Goal: Find contact information: Find contact information

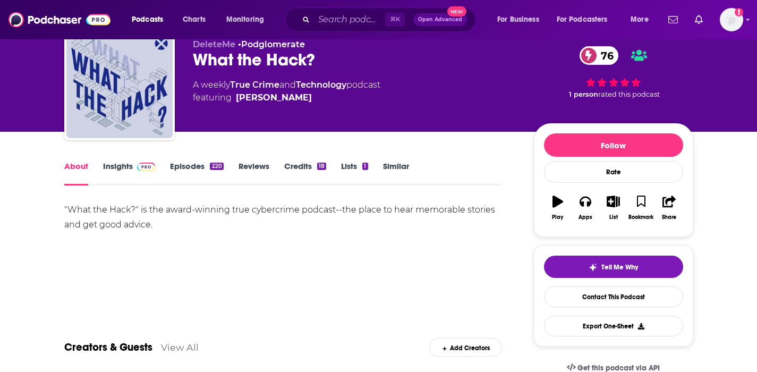
scroll to position [53, 0]
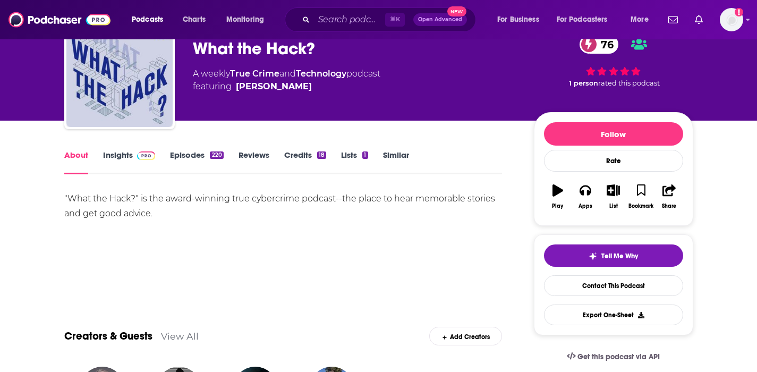
click at [115, 156] on link "Insights" at bounding box center [129, 162] width 53 height 24
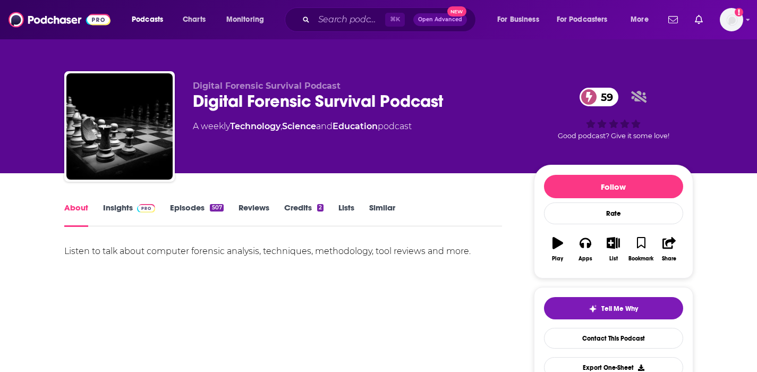
click at [125, 206] on link "Insights" at bounding box center [129, 214] width 53 height 24
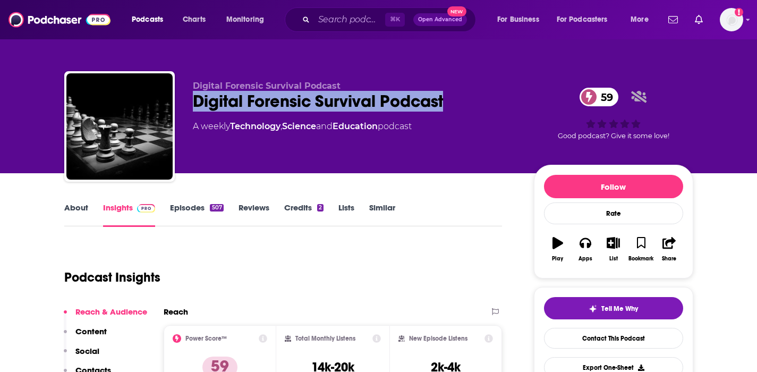
drag, startPoint x: 448, startPoint y: 98, endPoint x: 198, endPoint y: 109, distance: 250.6
click at [198, 109] on div "Digital Forensic Survival Podcast 59" at bounding box center [355, 101] width 324 height 21
copy h2 "Digital Forensic Survival Podcast"
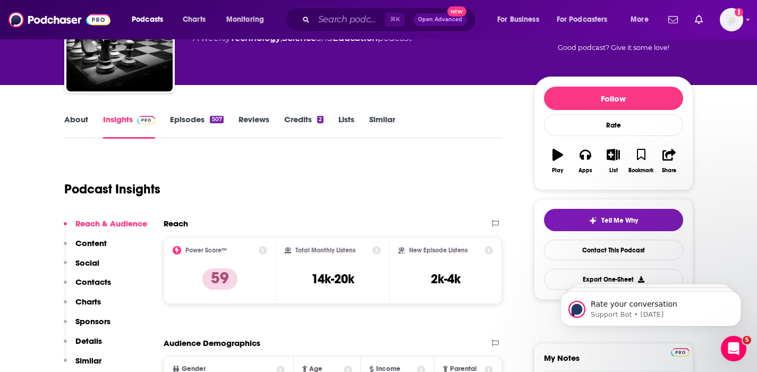
scroll to position [90, 0]
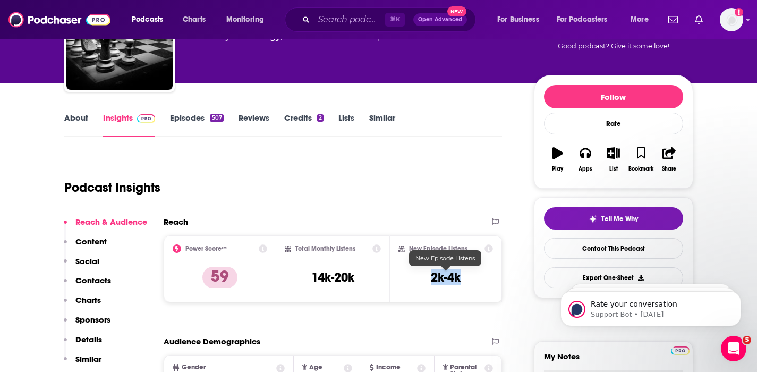
drag, startPoint x: 465, startPoint y: 276, endPoint x: 431, endPoint y: 281, distance: 33.8
click at [431, 281] on div "New Episode Listens 2k-4k" at bounding box center [446, 268] width 95 height 49
copy h3 "2k-4k"
click at [100, 280] on p "Contacts" at bounding box center [93, 280] width 36 height 10
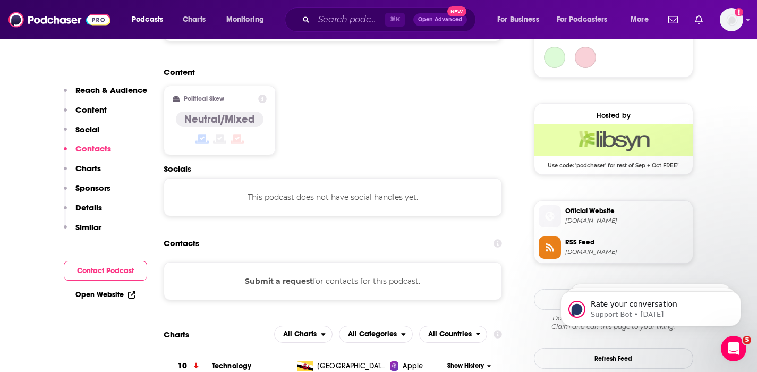
scroll to position [856, 0]
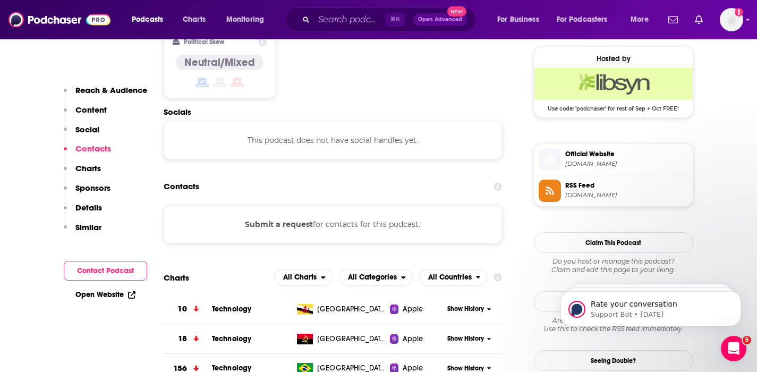
click at [287, 218] on button "Submit a request" at bounding box center [279, 224] width 68 height 12
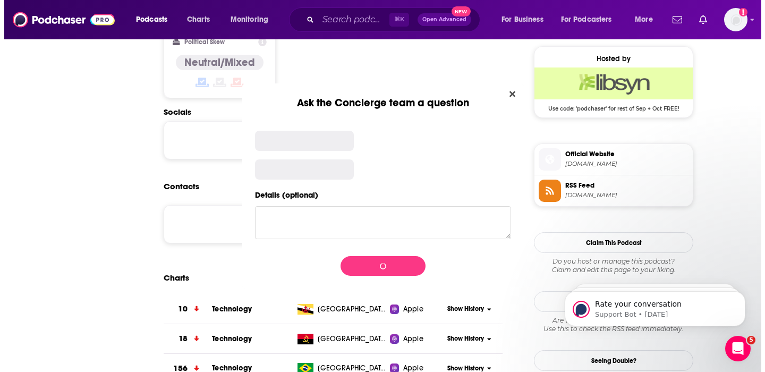
scroll to position [0, 0]
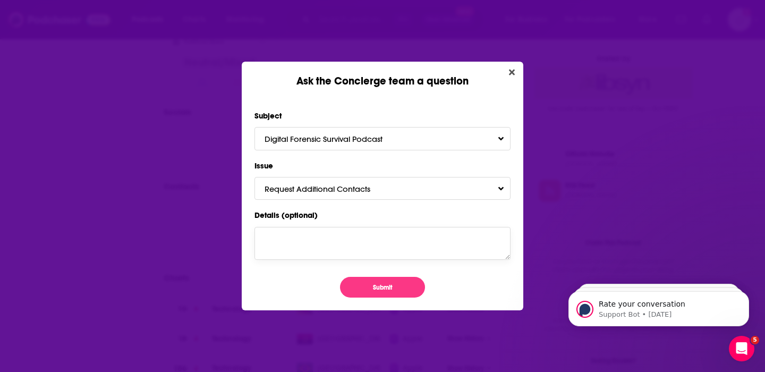
click at [278, 239] on textarea "Details (optional)" at bounding box center [383, 243] width 256 height 33
type textarea "Pls send contact details. Thank you."
click at [366, 281] on button "Submit" at bounding box center [382, 287] width 85 height 21
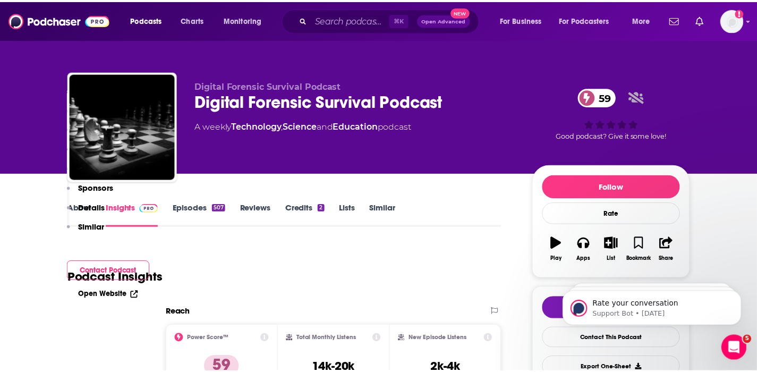
scroll to position [856, 0]
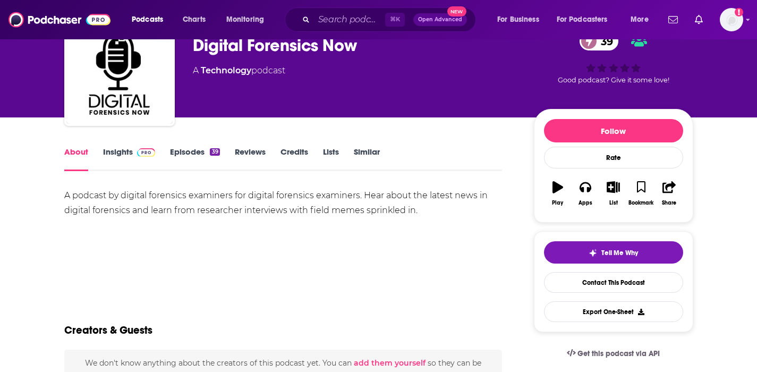
scroll to position [23, 0]
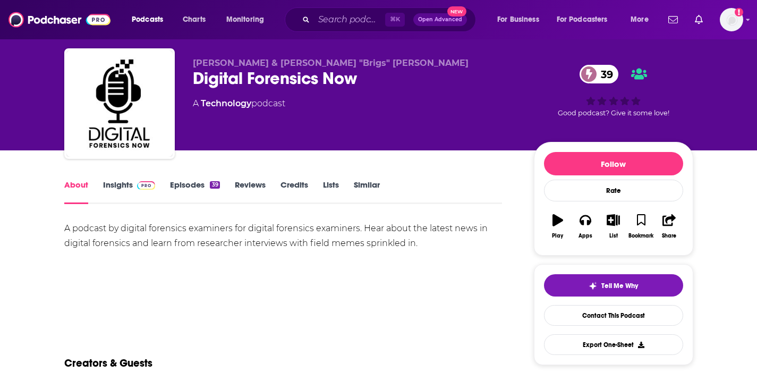
click at [121, 183] on link "Insights" at bounding box center [129, 192] width 53 height 24
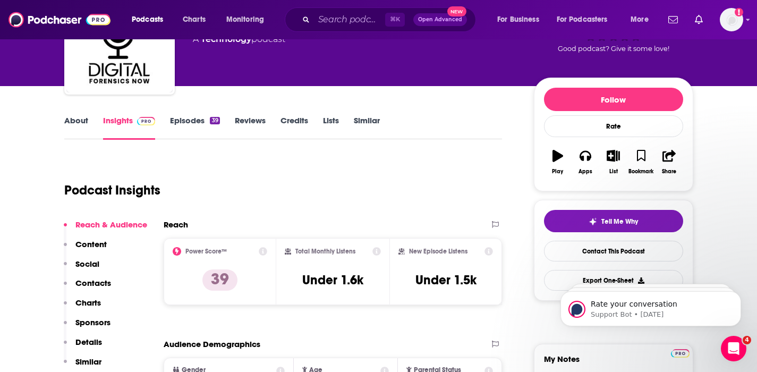
scroll to position [110, 0]
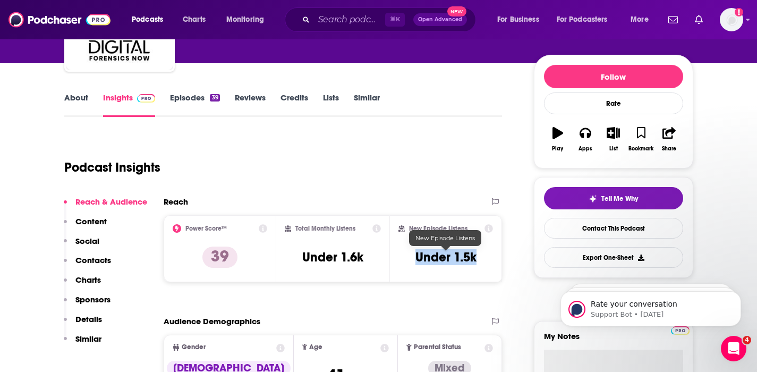
drag, startPoint x: 482, startPoint y: 257, endPoint x: 417, endPoint y: 257, distance: 64.8
click at [417, 257] on div "New Episode Listens Under 1.5k" at bounding box center [446, 248] width 95 height 49
copy h3 "Under 1.5k"
click at [89, 257] on p "Contacts" at bounding box center [93, 260] width 36 height 10
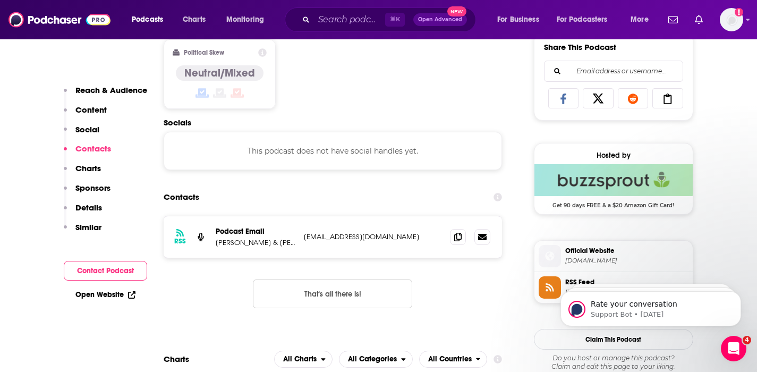
scroll to position [674, 0]
click at [460, 236] on icon at bounding box center [457, 236] width 7 height 9
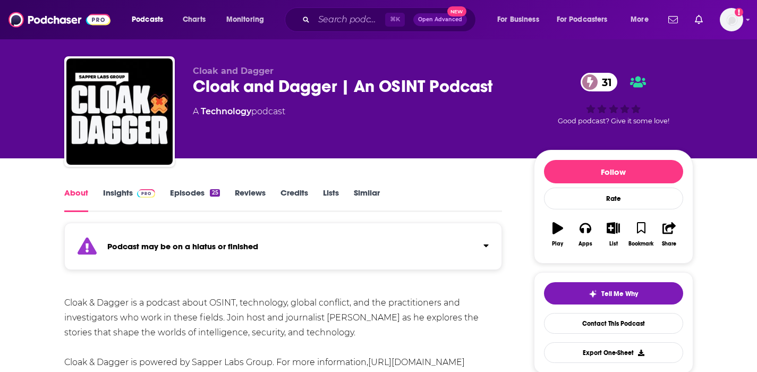
scroll to position [32, 0]
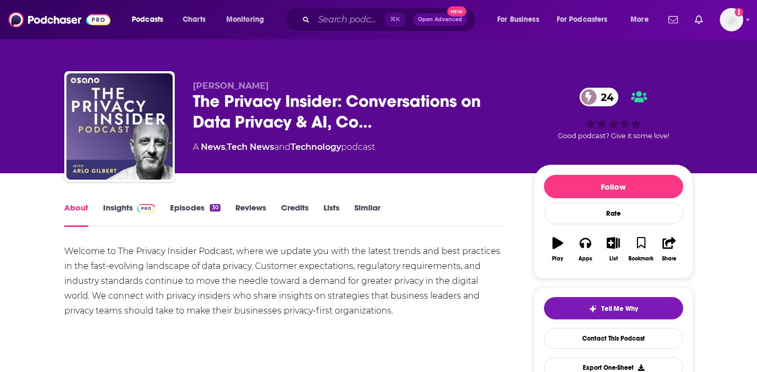
click at [127, 207] on link "Insights" at bounding box center [129, 214] width 53 height 24
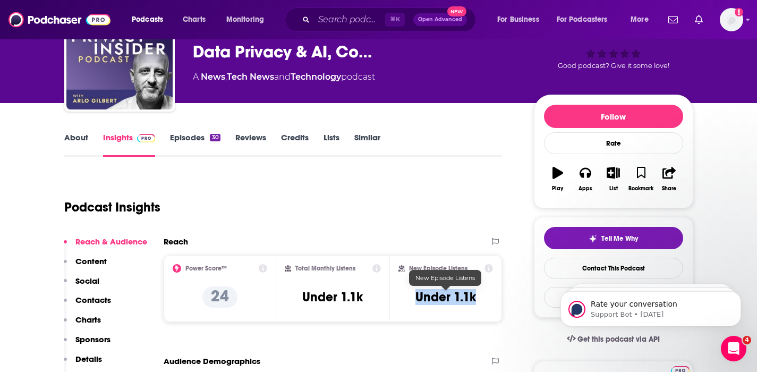
drag, startPoint x: 481, startPoint y: 293, endPoint x: 418, endPoint y: 301, distance: 63.2
click at [418, 301] on div "New Episode Listens Under 1.1k" at bounding box center [446, 288] width 95 height 49
copy h3 "Under 1.1k"
click at [85, 301] on p "Contacts" at bounding box center [93, 300] width 36 height 10
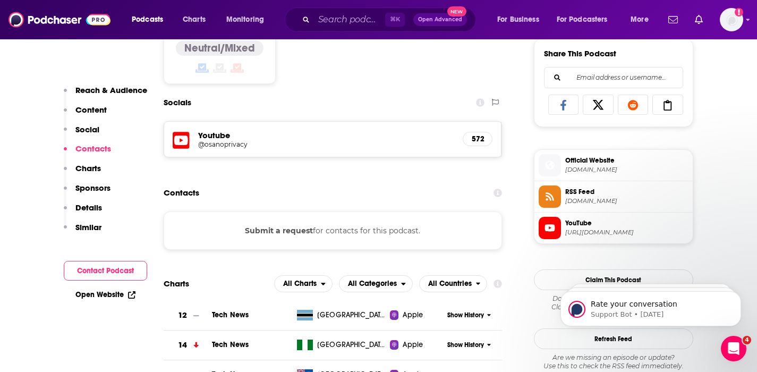
scroll to position [703, 0]
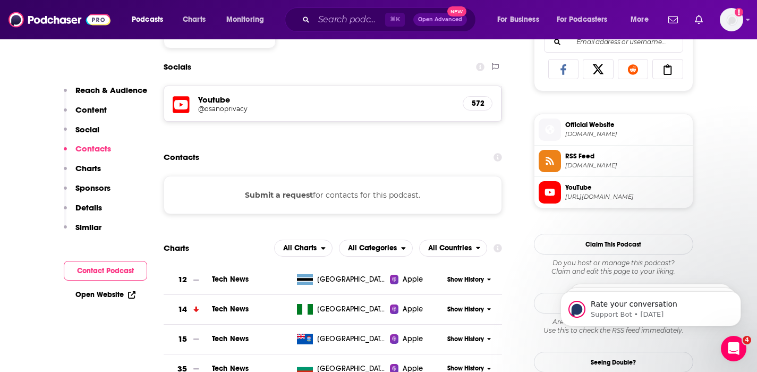
click at [287, 197] on button "Submit a request" at bounding box center [279, 195] width 68 height 12
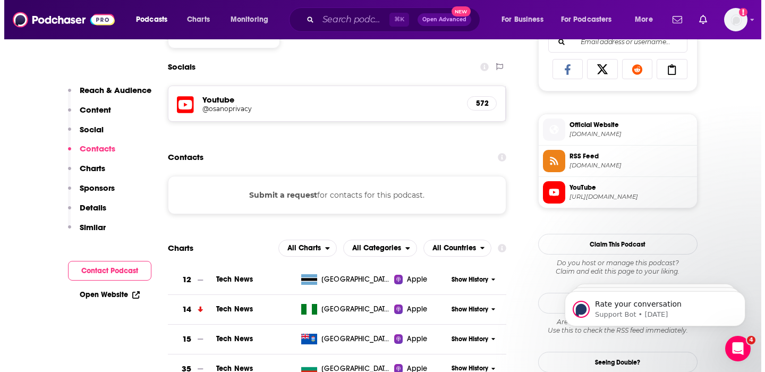
scroll to position [0, 0]
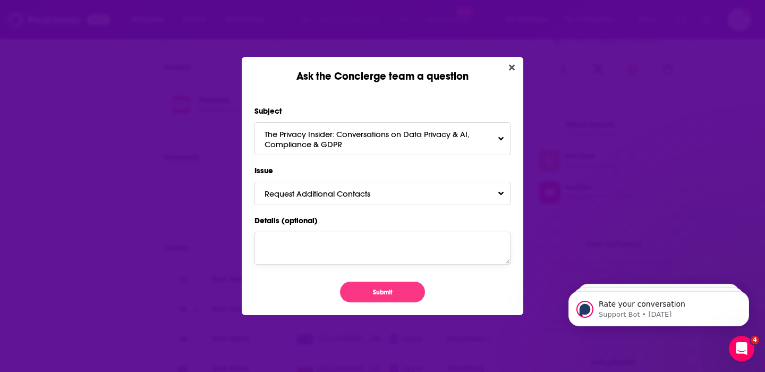
click at [283, 245] on textarea "Details (optional)" at bounding box center [383, 248] width 256 height 33
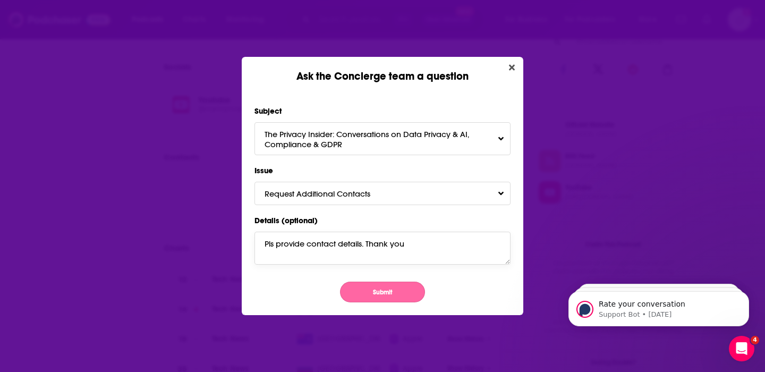
type textarea "Pls provide contact details. Thank you"
click at [369, 287] on button "Submit" at bounding box center [382, 292] width 85 height 21
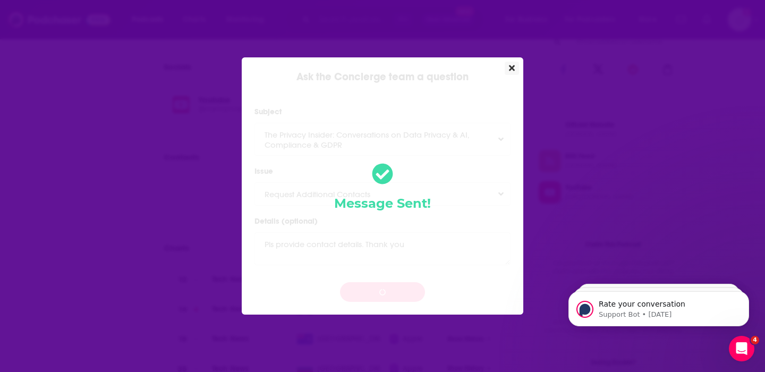
click at [507, 68] on button "Close" at bounding box center [512, 68] width 14 height 13
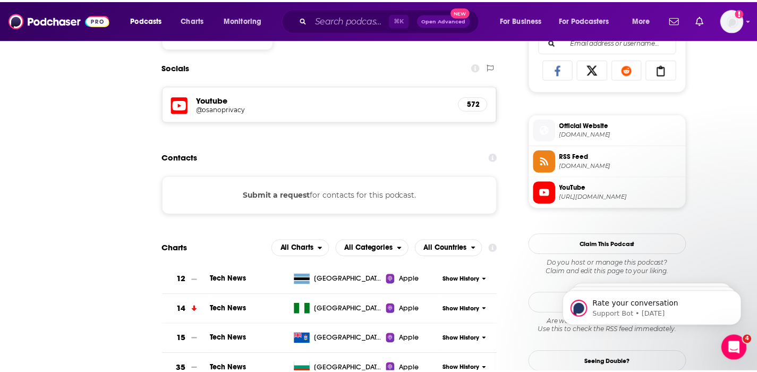
scroll to position [703, 0]
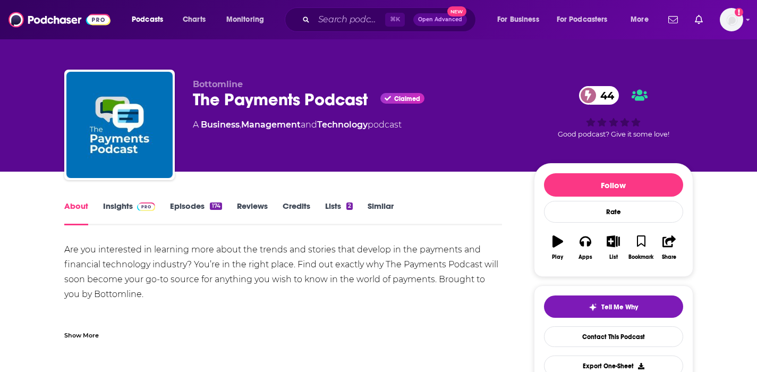
scroll to position [2, 0]
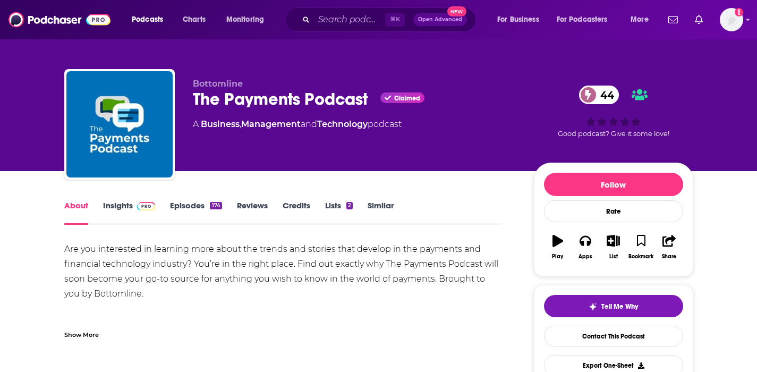
click at [123, 202] on link "Insights" at bounding box center [129, 212] width 53 height 24
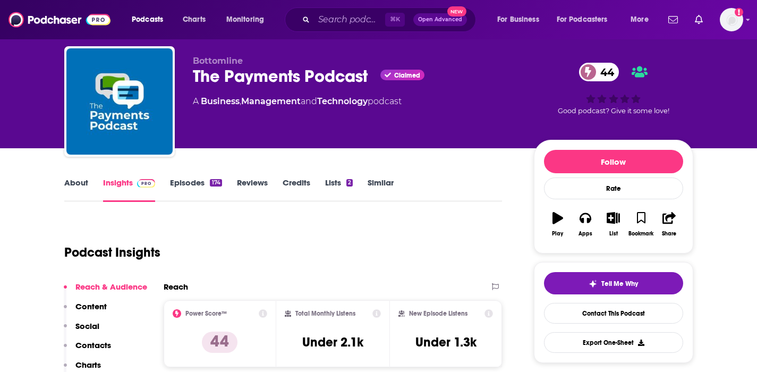
scroll to position [52, 0]
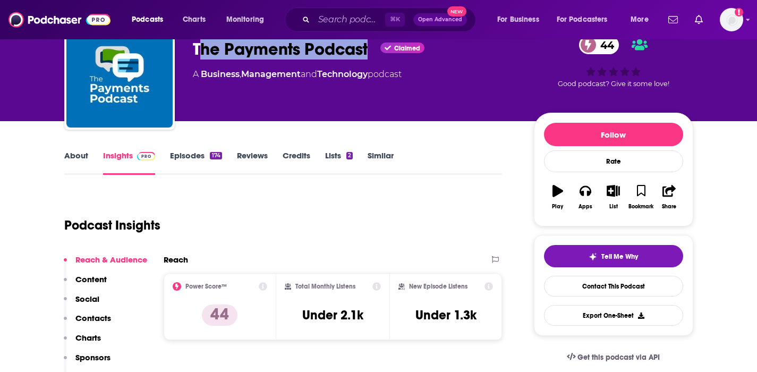
drag, startPoint x: 370, startPoint y: 53, endPoint x: 201, endPoint y: 53, distance: 169.5
click at [201, 53] on div "The Payments Podcast Claimed 44" at bounding box center [355, 49] width 324 height 21
copy h2 "The Payments Podcast"
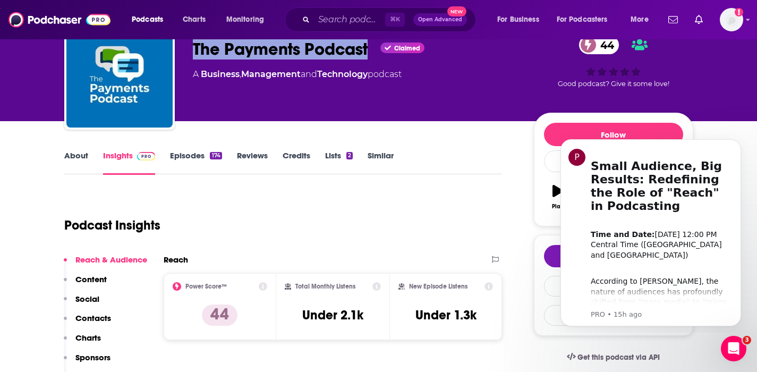
scroll to position [0, 0]
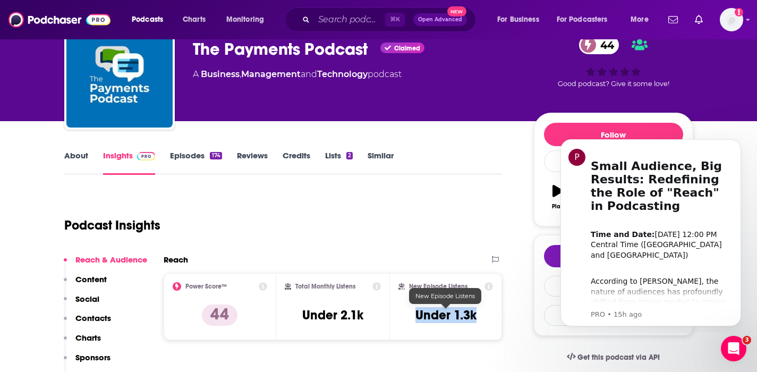
drag, startPoint x: 481, startPoint y: 309, endPoint x: 418, endPoint y: 319, distance: 64.0
click at [418, 319] on div "New Episode Listens Under 1.3k" at bounding box center [446, 306] width 95 height 49
copy h3 "Under 1.3k"
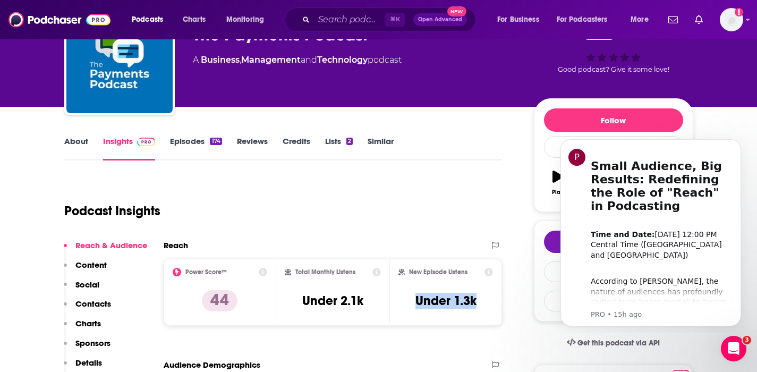
scroll to position [89, 0]
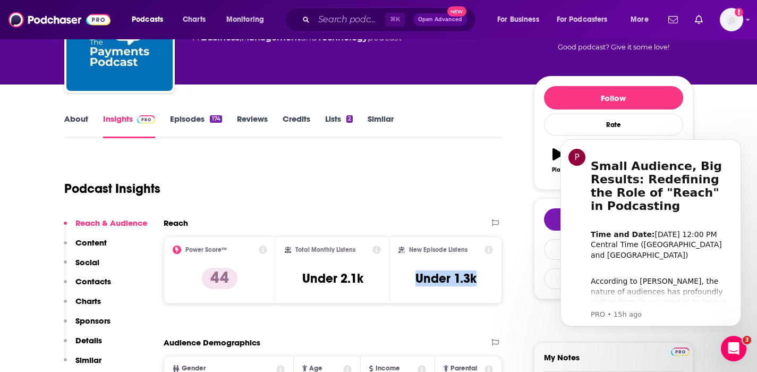
click at [108, 281] on p "Contacts" at bounding box center [93, 281] width 36 height 10
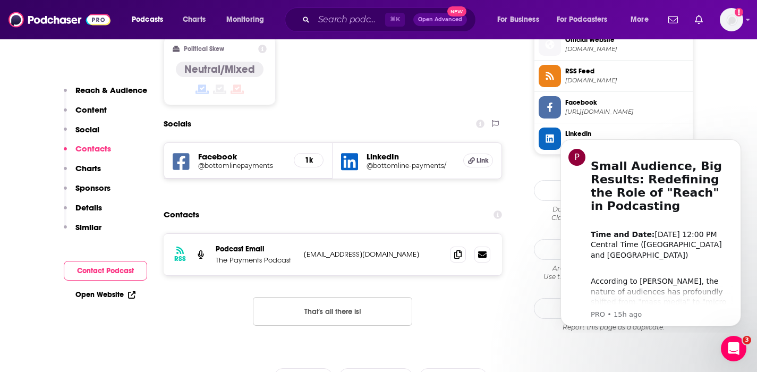
scroll to position [877, 0]
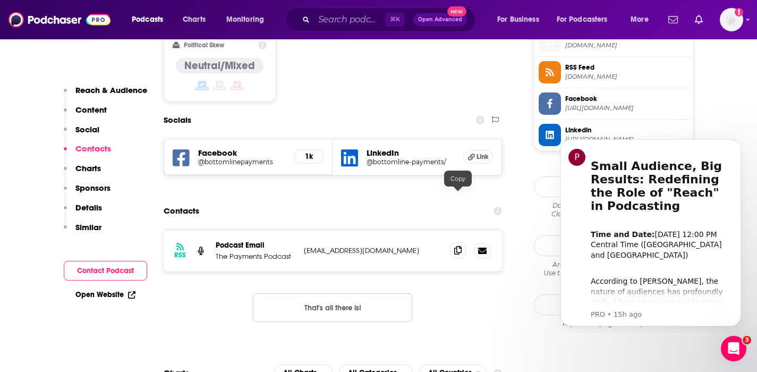
click at [458, 242] on span at bounding box center [458, 250] width 16 height 16
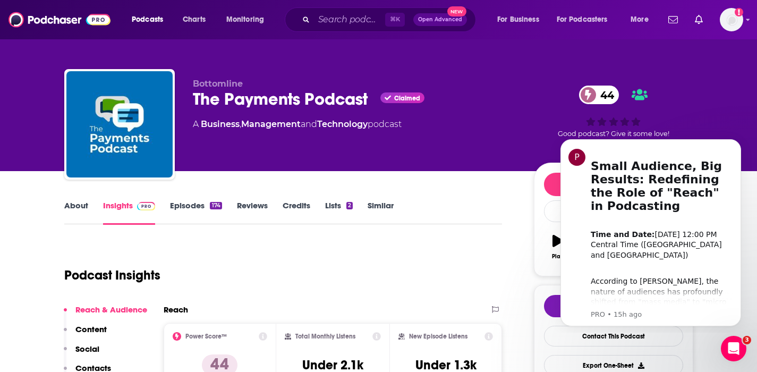
scroll to position [4, 0]
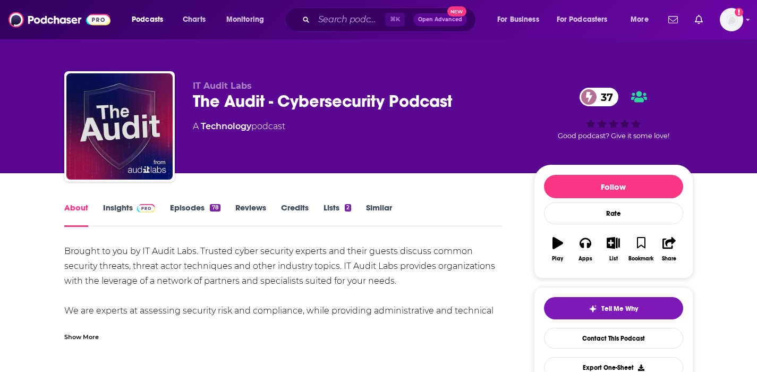
click at [122, 204] on link "Insights" at bounding box center [129, 214] width 53 height 24
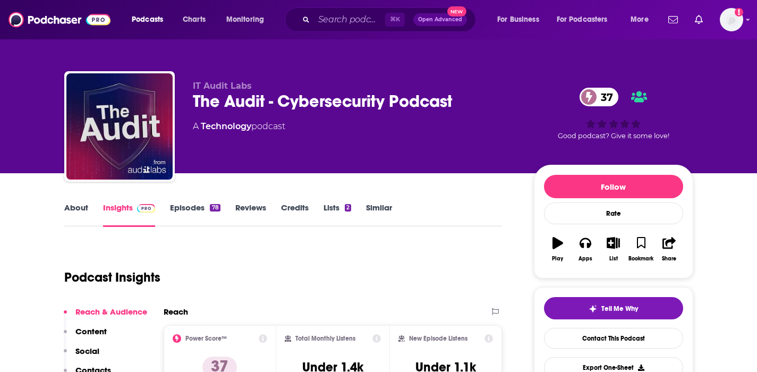
click at [120, 205] on link "Insights" at bounding box center [129, 214] width 53 height 24
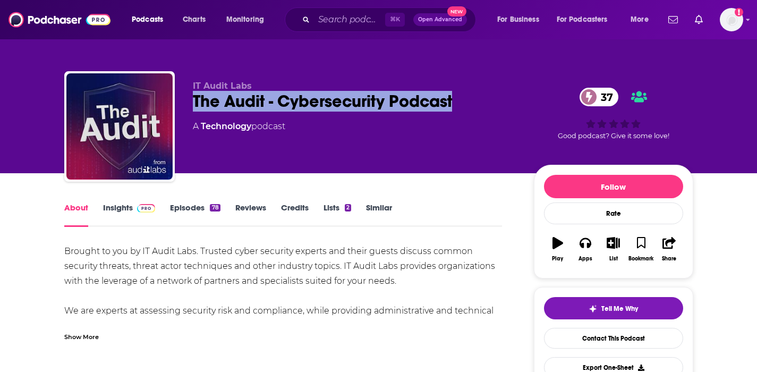
drag, startPoint x: 459, startPoint y: 105, endPoint x: 194, endPoint y: 106, distance: 264.6
click at [194, 106] on div "The Audit - Cybersecurity Podcast 37" at bounding box center [355, 101] width 324 height 21
copy h1 "The Audit - Cybersecurity Podcast"
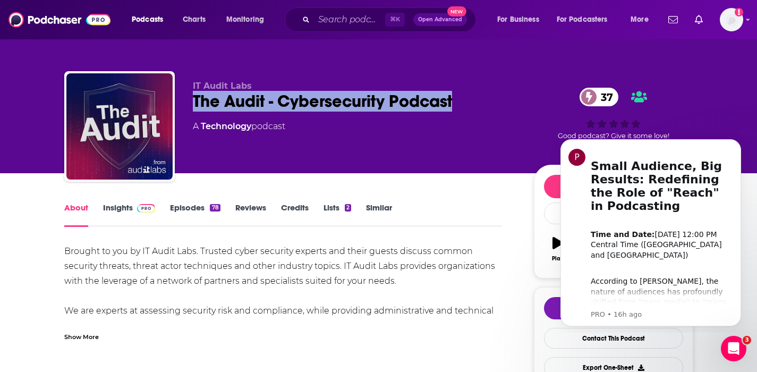
click at [123, 206] on link "Insights" at bounding box center [129, 214] width 53 height 24
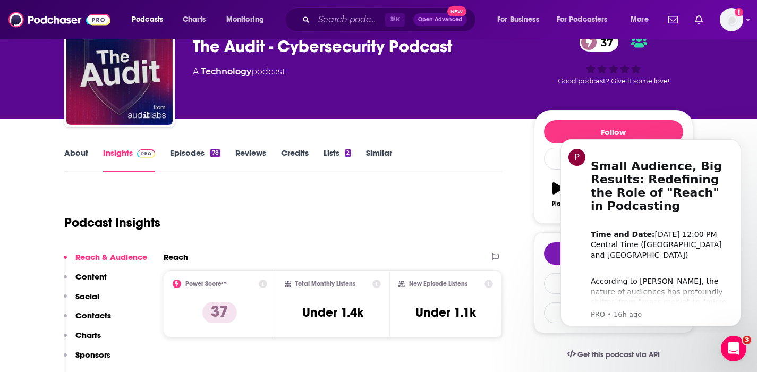
scroll to position [56, 0]
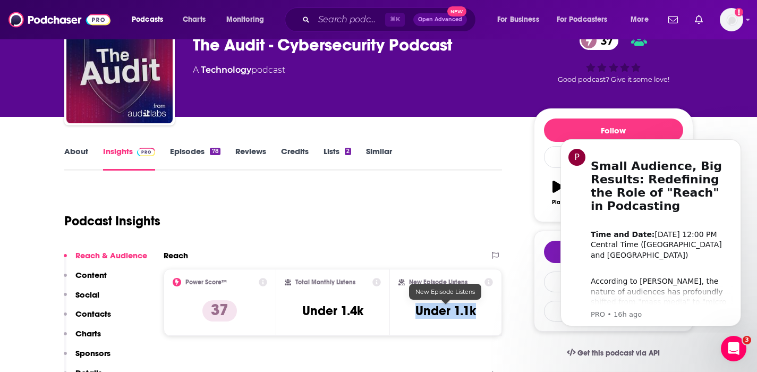
drag, startPoint x: 480, startPoint y: 304, endPoint x: 417, endPoint y: 307, distance: 63.3
click at [417, 307] on div "New Episode Listens Under 1.1k" at bounding box center [446, 302] width 95 height 49
copy h3 "Under 1.1k"
click at [79, 149] on link "About" at bounding box center [76, 158] width 24 height 24
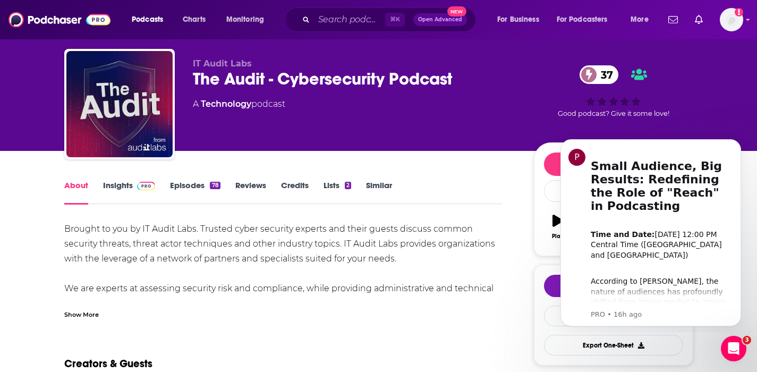
scroll to position [22, 0]
drag, startPoint x: 99, startPoint y: 231, endPoint x: 74, endPoint y: 230, distance: 25.0
click at [77, 229] on div "Brought to you by IT Audit Labs. Trusted cyber security experts and their guest…" at bounding box center [283, 281] width 438 height 119
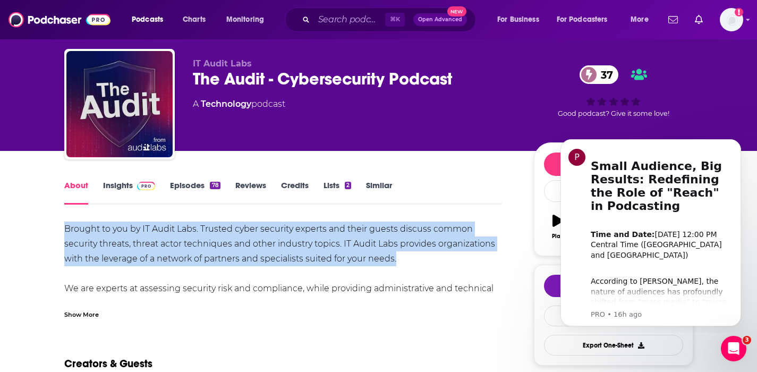
drag, startPoint x: 65, startPoint y: 230, endPoint x: 401, endPoint y: 252, distance: 336.6
click at [401, 252] on div "Brought to you by IT Audit Labs. Trusted cyber security experts and their guest…" at bounding box center [283, 281] width 438 height 119
copy div "Brought to you by IT Audit Labs. Trusted cyber security experts and their guest…"
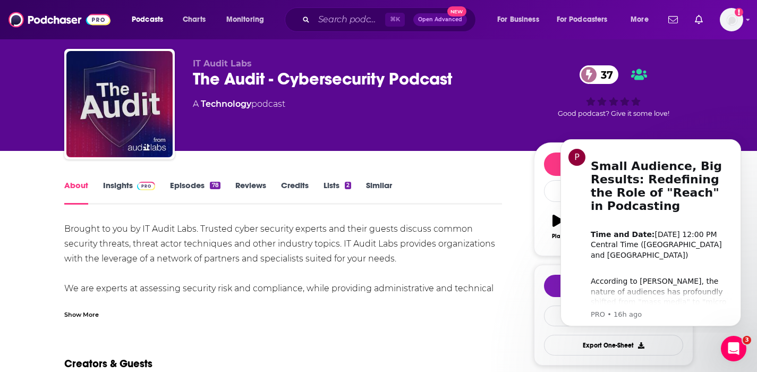
click at [89, 312] on div "Show More" at bounding box center [81, 314] width 35 height 10
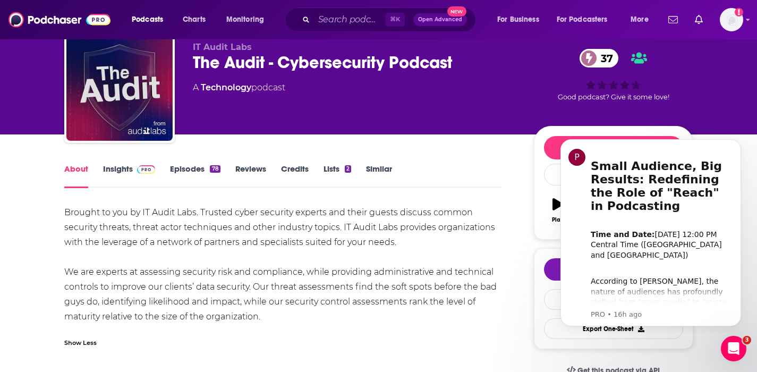
scroll to position [119, 0]
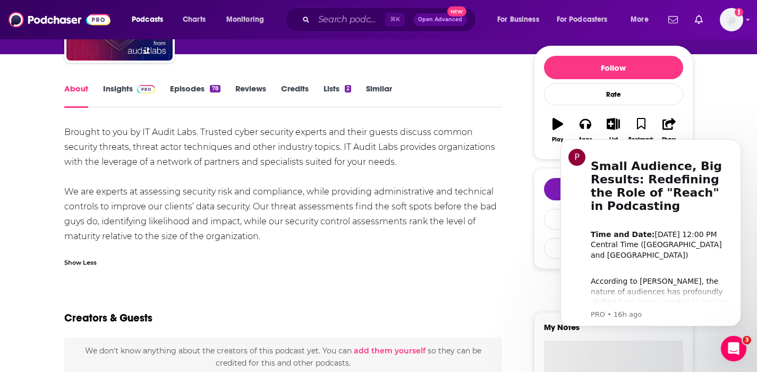
click at [69, 136] on div "Brought to you by IT Audit Labs. Trusted cyber security experts and their guest…" at bounding box center [283, 184] width 438 height 119
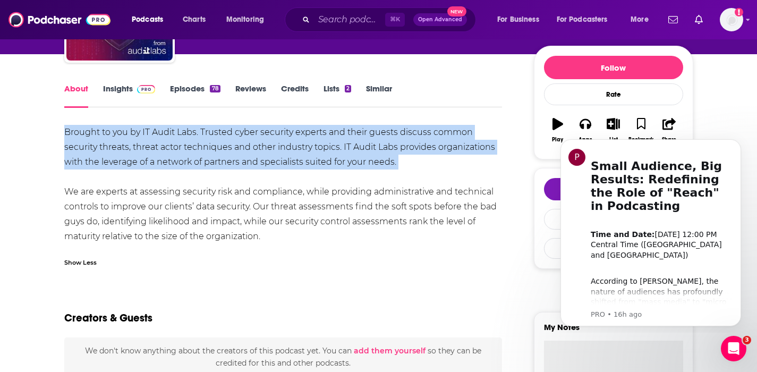
click at [69, 136] on div "Brought to you by IT Audit Labs. Trusted cyber security experts and their guest…" at bounding box center [283, 184] width 438 height 119
copy div "Brought to you by IT Audit Labs. Trusted cyber security experts and their guest…"
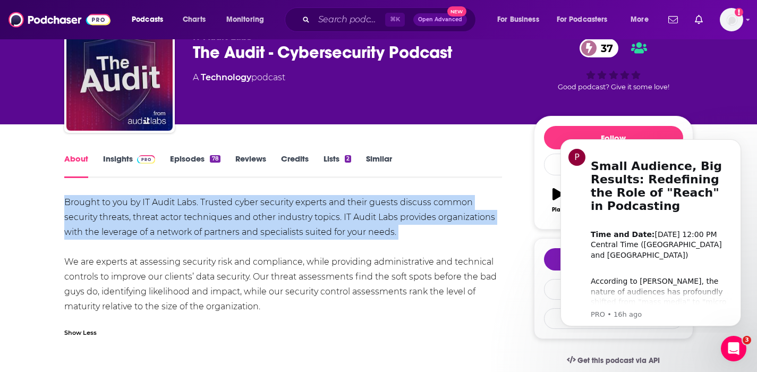
scroll to position [0, 0]
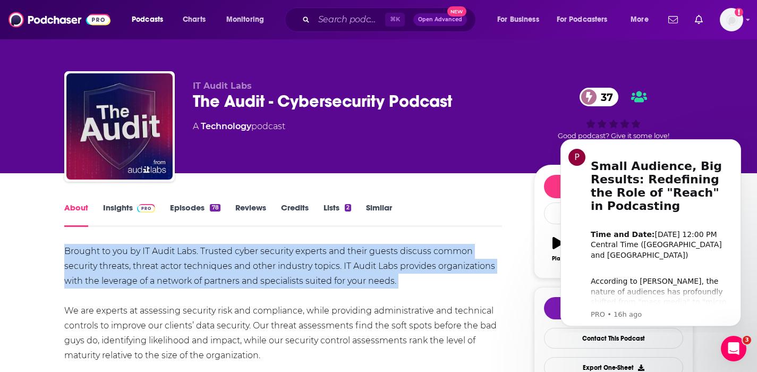
click at [122, 208] on link "Insights" at bounding box center [129, 214] width 53 height 24
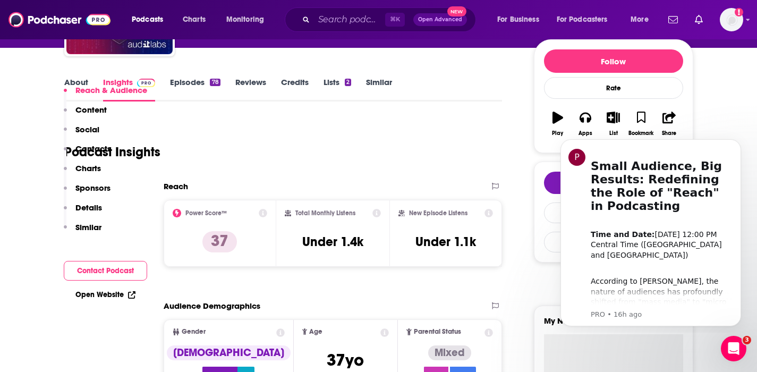
scroll to position [210, 0]
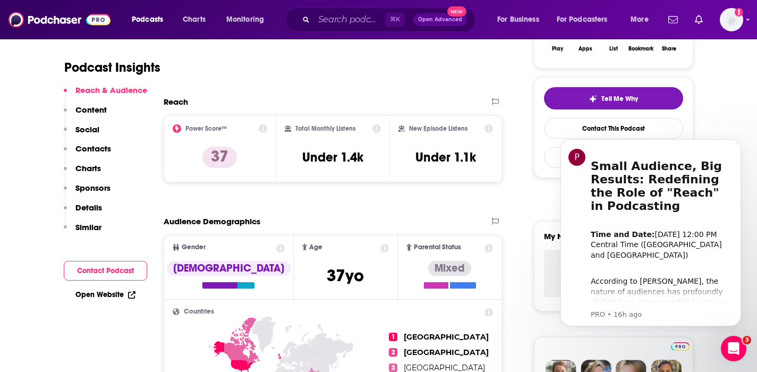
click at [95, 153] on p "Contacts" at bounding box center [93, 148] width 36 height 10
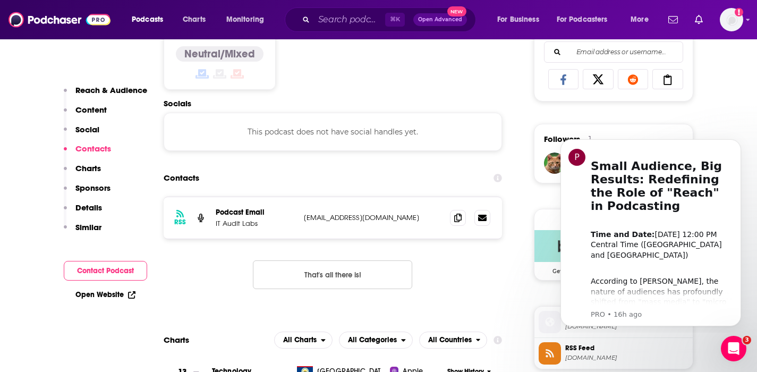
scroll to position [714, 0]
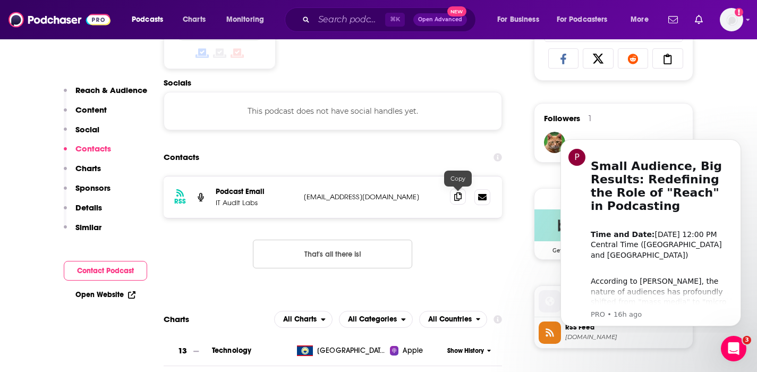
click at [455, 196] on icon at bounding box center [457, 196] width 7 height 9
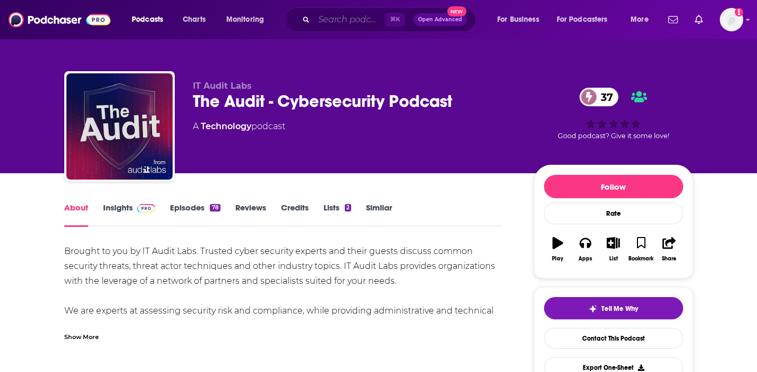
click at [324, 18] on input "Search podcasts, credits, & more..." at bounding box center [349, 19] width 71 height 17
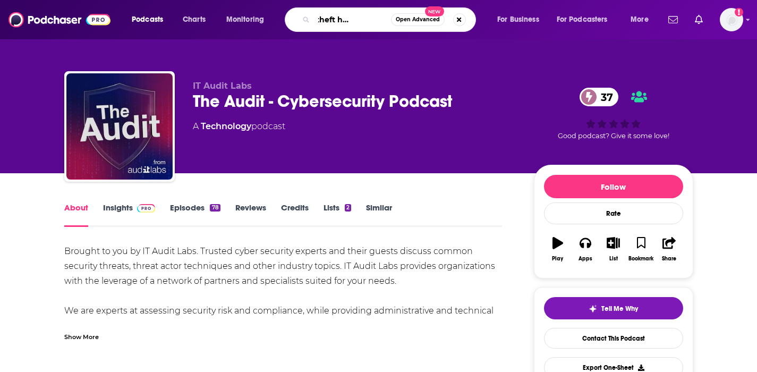
type input "Identity theft horror stories"
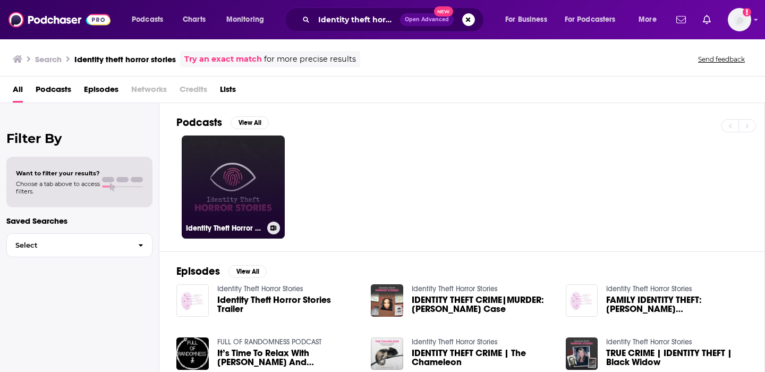
click at [220, 167] on link "Identity Theft Horror Stories" at bounding box center [233, 187] width 103 height 103
